Goal: Task Accomplishment & Management: Manage account settings

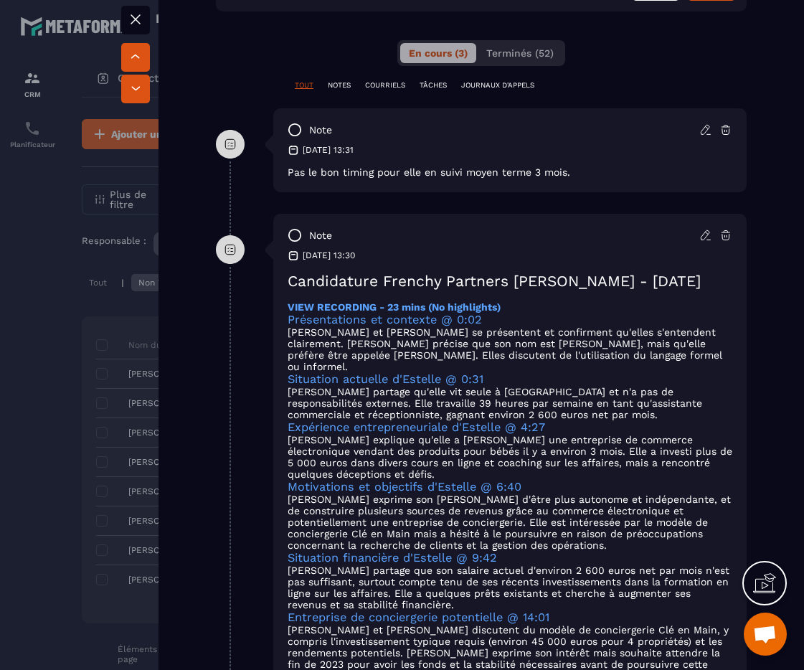
scroll to position [813, 0]
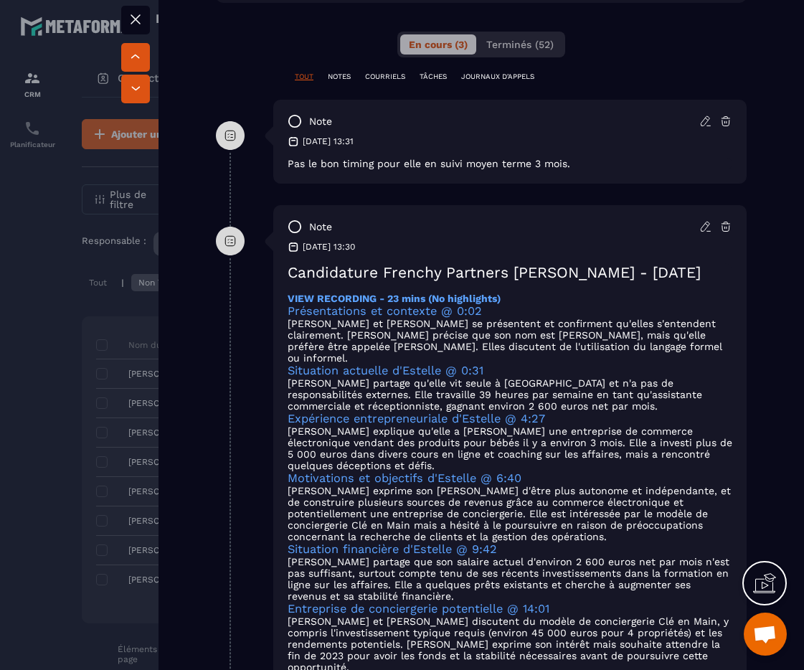
click at [699, 227] on icon at bounding box center [705, 226] width 13 height 13
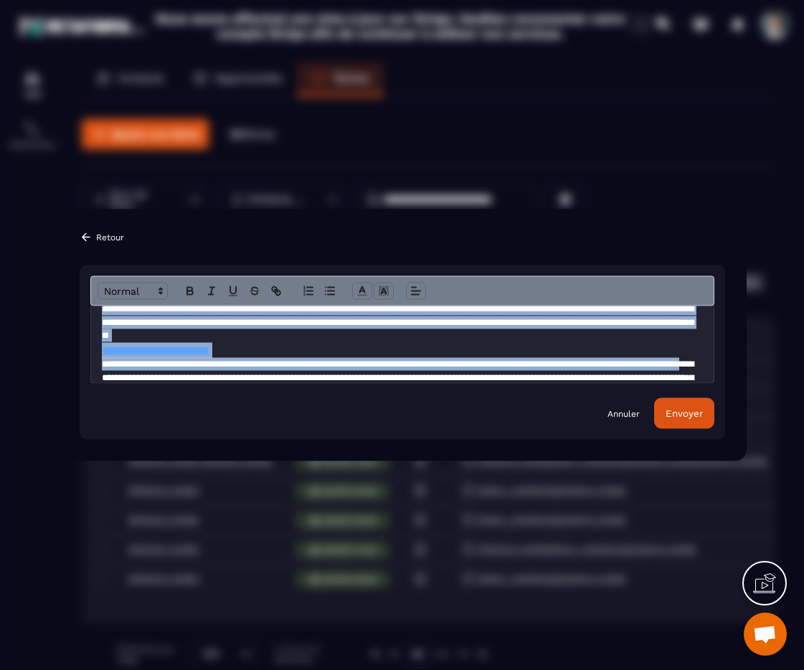
scroll to position [367, 0]
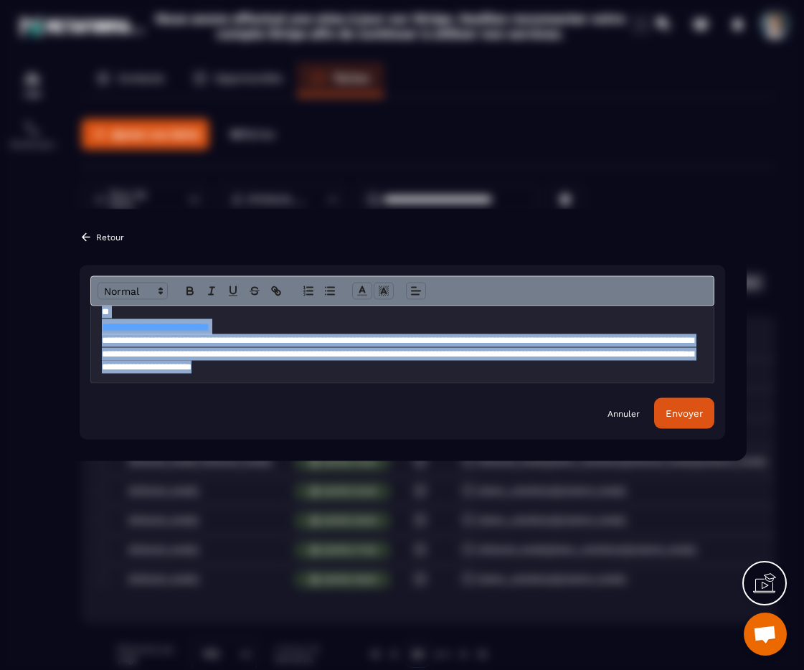
drag, startPoint x: 140, startPoint y: 344, endPoint x: 389, endPoint y: 536, distance: 315.0
click at [389, 536] on section "**********" at bounding box center [402, 335] width 804 height 670
copy div "**********"
click at [625, 415] on link "Annuler" at bounding box center [623, 412] width 32 height 11
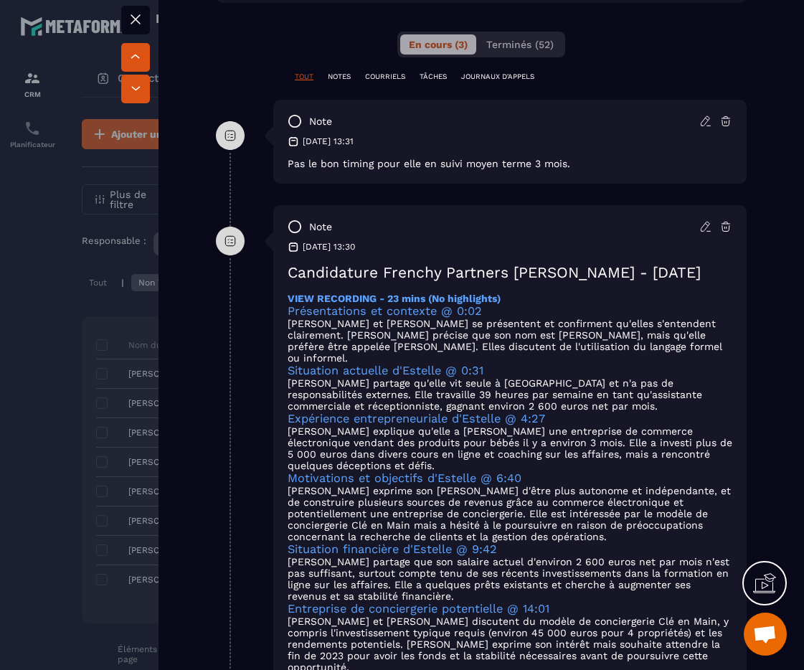
click at [719, 225] on icon at bounding box center [725, 226] width 13 height 13
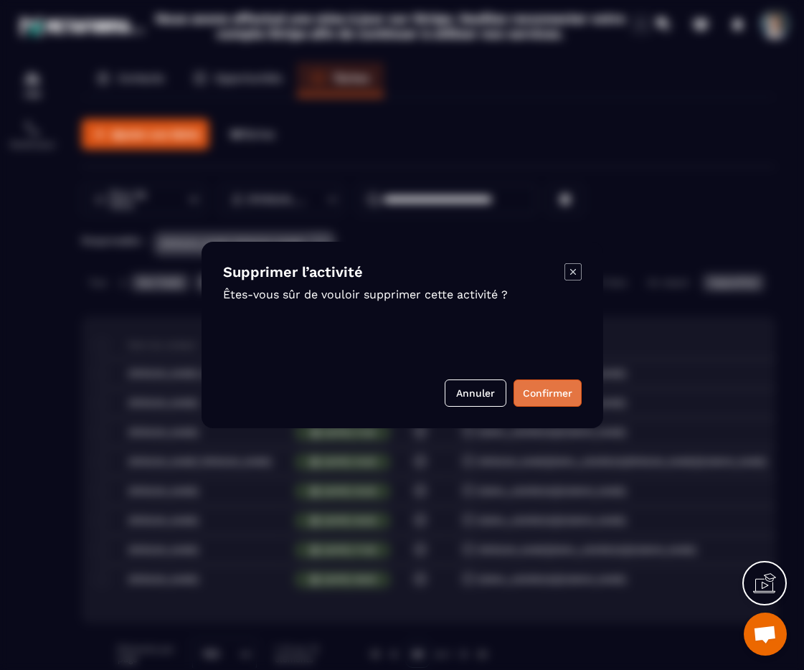
click at [562, 389] on button "Confirmer" at bounding box center [548, 392] width 68 height 27
click at [567, 402] on div "Annuler" at bounding box center [402, 392] width 359 height 27
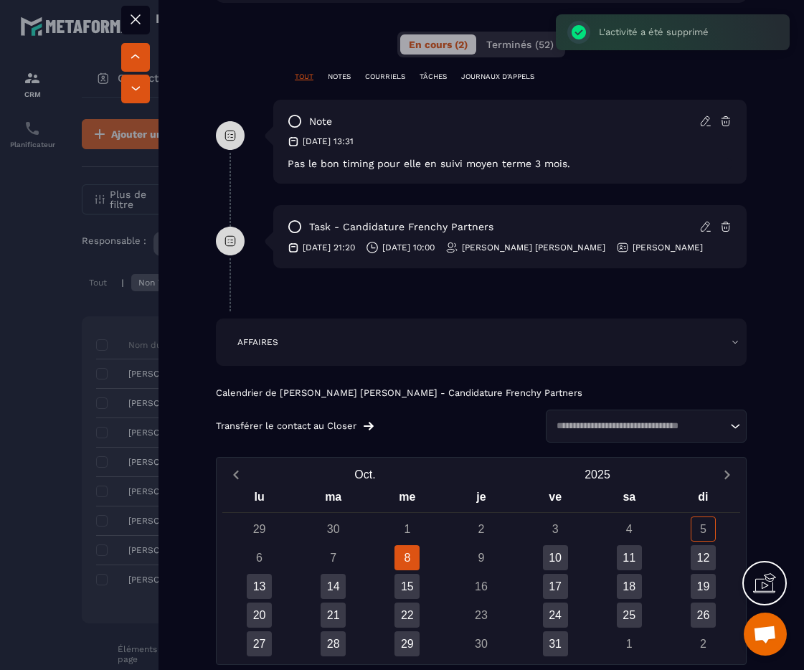
click at [58, 277] on div at bounding box center [402, 335] width 804 height 670
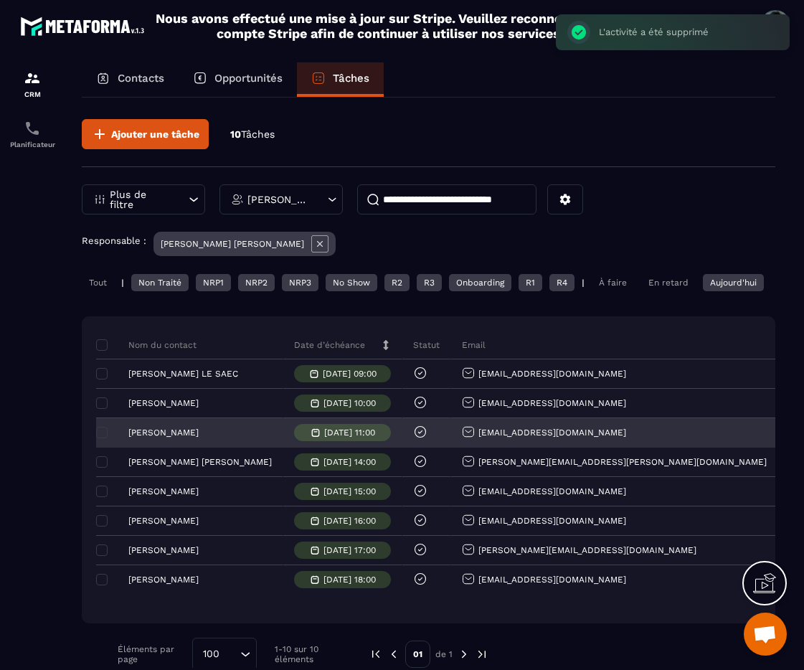
click at [152, 438] on p "[PERSON_NAME]" at bounding box center [163, 432] width 70 height 10
